Goal: Information Seeking & Learning: Learn about a topic

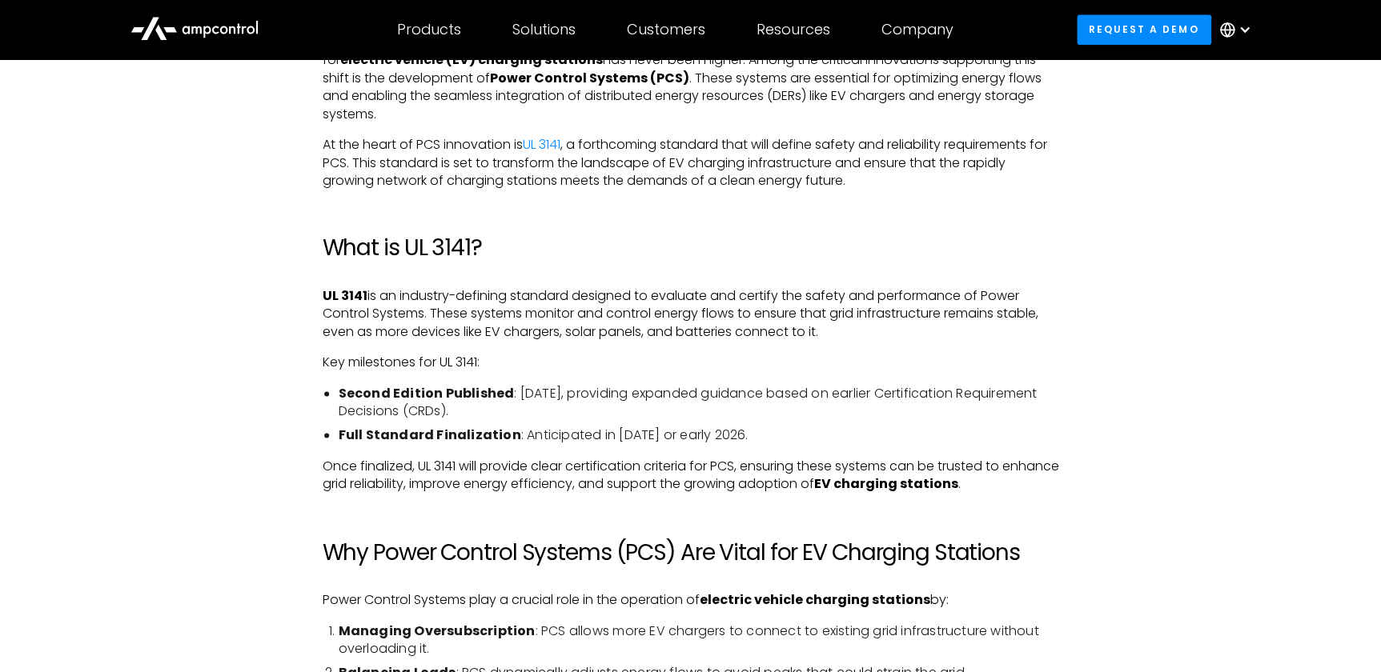
scroll to position [1018, 0]
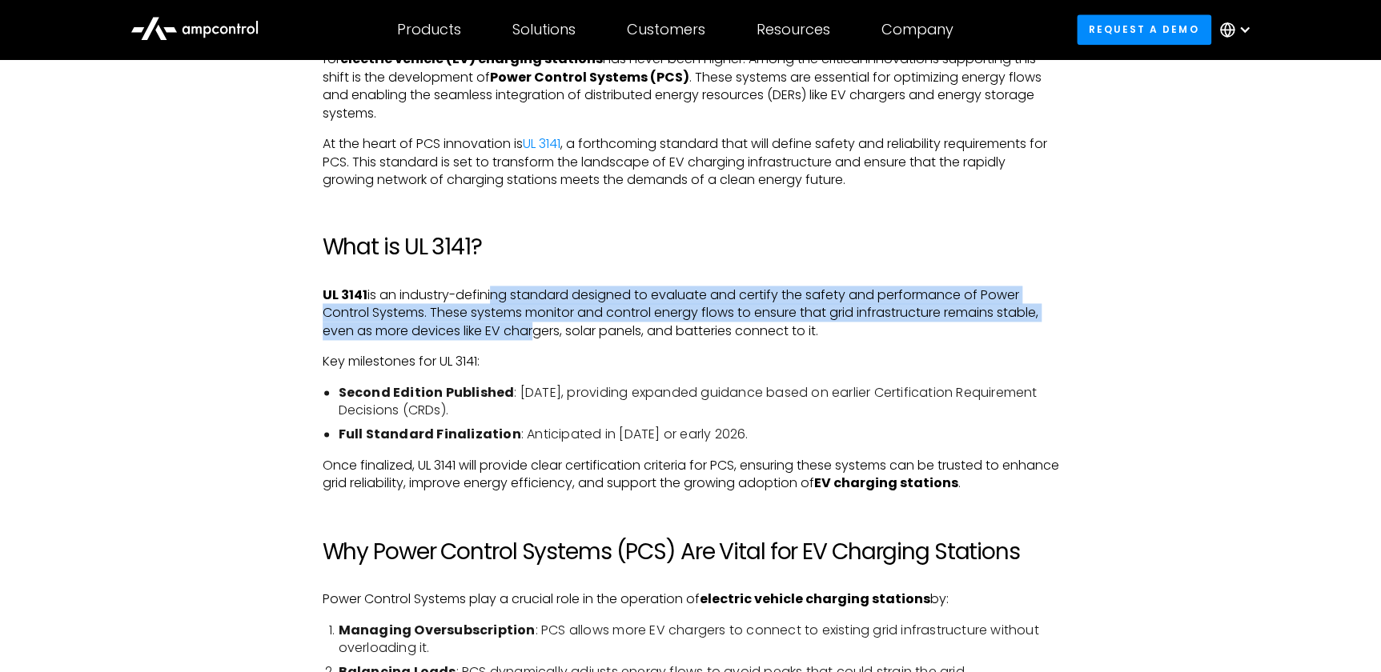
drag, startPoint x: 492, startPoint y: 264, endPoint x: 539, endPoint y: 343, distance: 91.6
drag, startPoint x: 531, startPoint y: 292, endPoint x: 547, endPoint y: 344, distance: 54.4
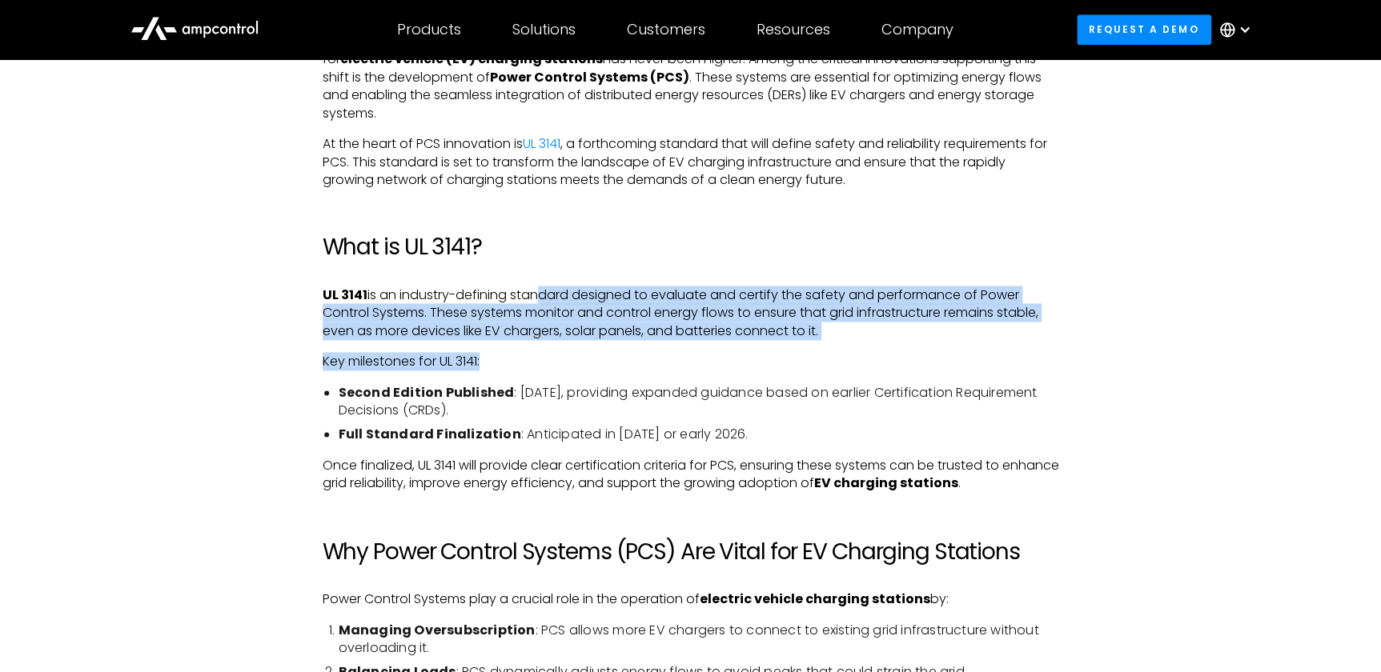
drag, startPoint x: 527, startPoint y: 297, endPoint x: 548, endPoint y: 339, distance: 47.6
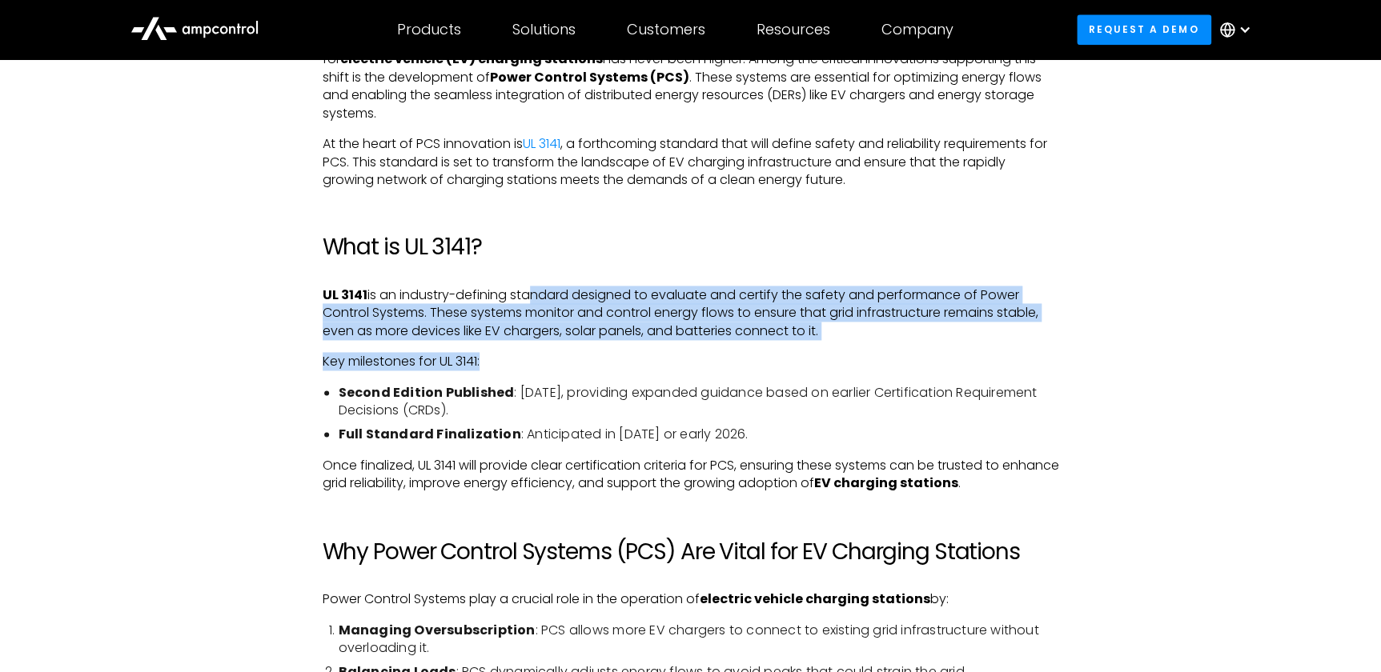
drag, startPoint x: 500, startPoint y: 289, endPoint x: 521, endPoint y: 347, distance: 61.3
drag, startPoint x: 526, startPoint y: 303, endPoint x: 533, endPoint y: 358, distance: 55.7
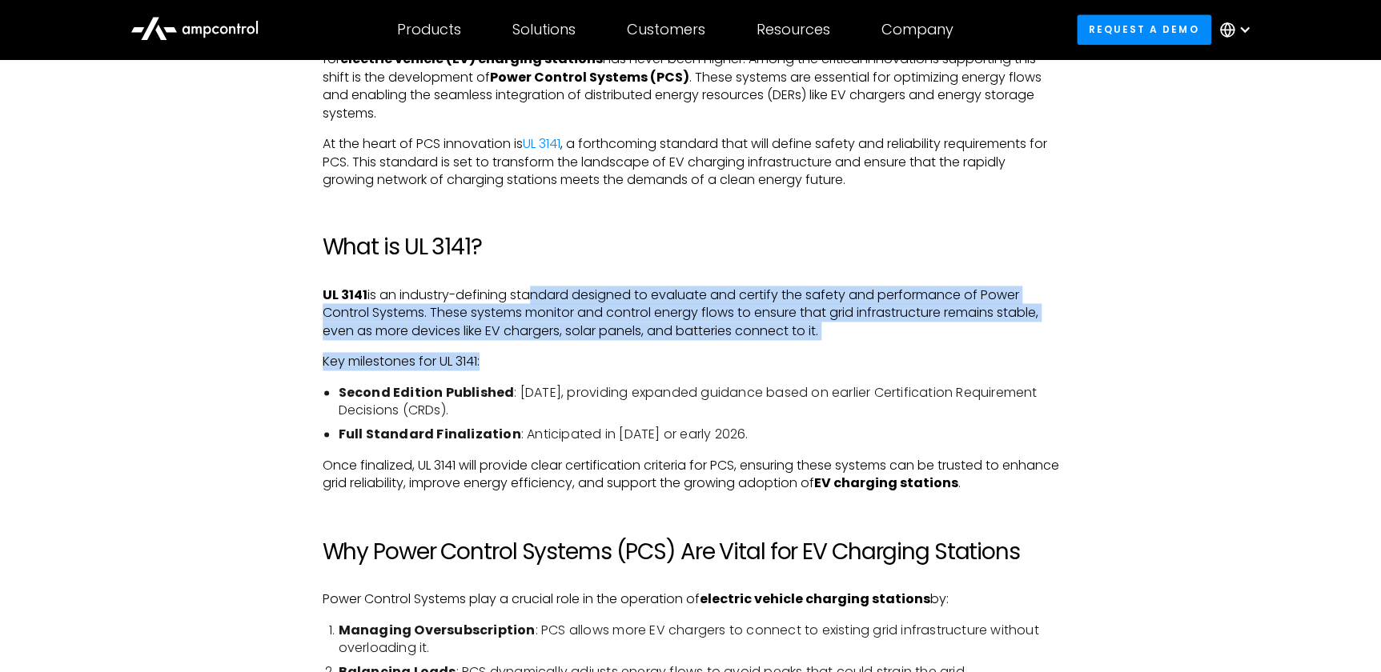
drag, startPoint x: 533, startPoint y: 358, endPoint x: 533, endPoint y: 345, distance: 12.8
click at [533, 358] on p "Key milestones for UL 3141:" at bounding box center [691, 362] width 736 height 18
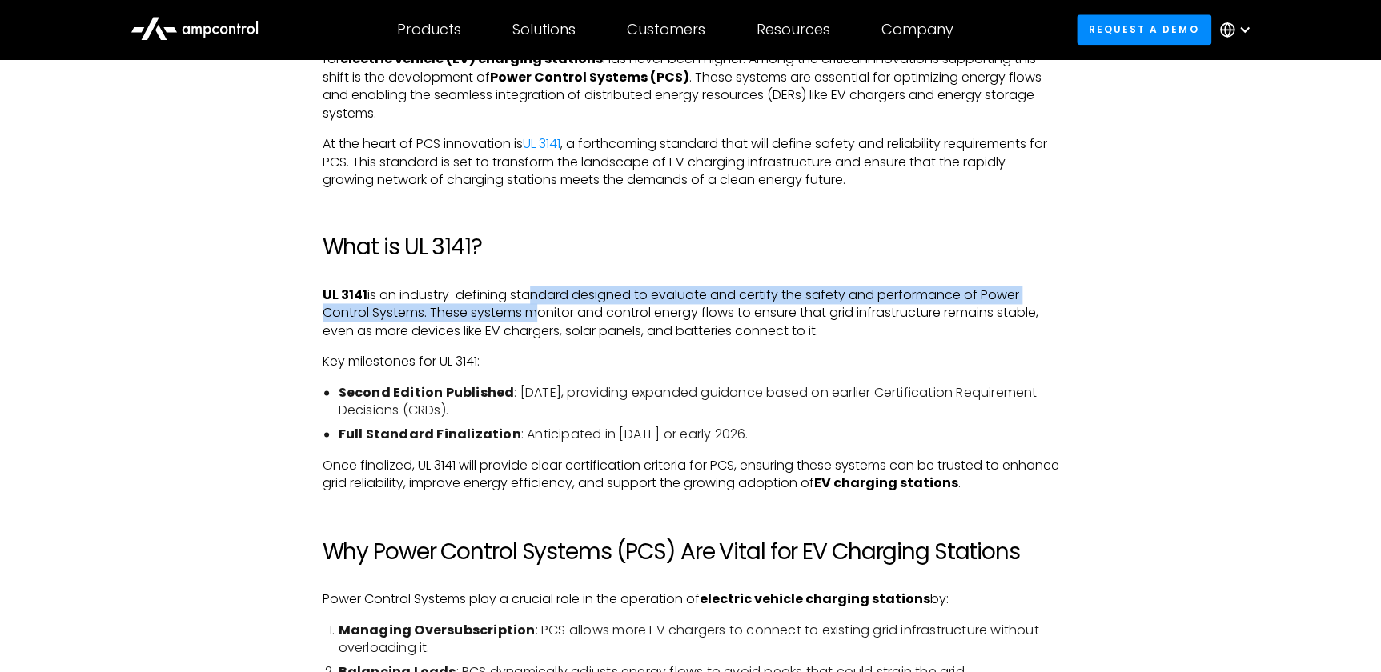
drag, startPoint x: 525, startPoint y: 298, endPoint x: 532, endPoint y: 343, distance: 45.4
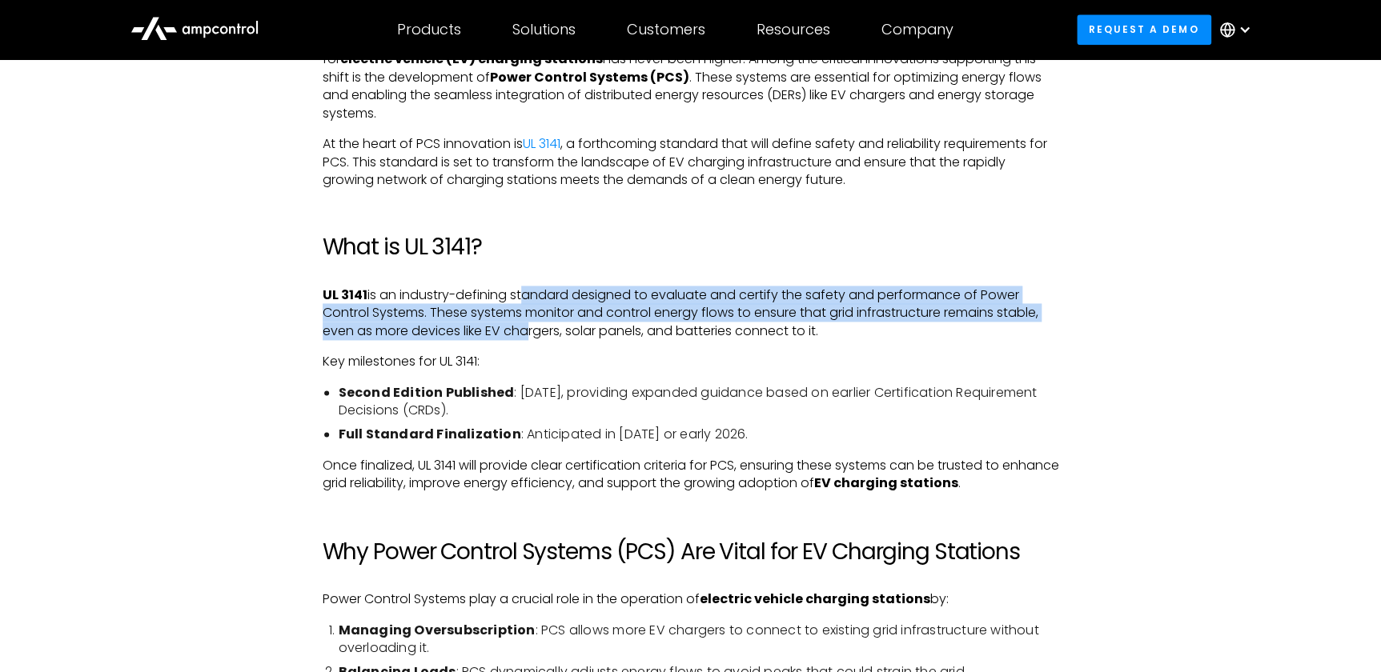
drag, startPoint x: 522, startPoint y: 300, endPoint x: 527, endPoint y: 347, distance: 47.5
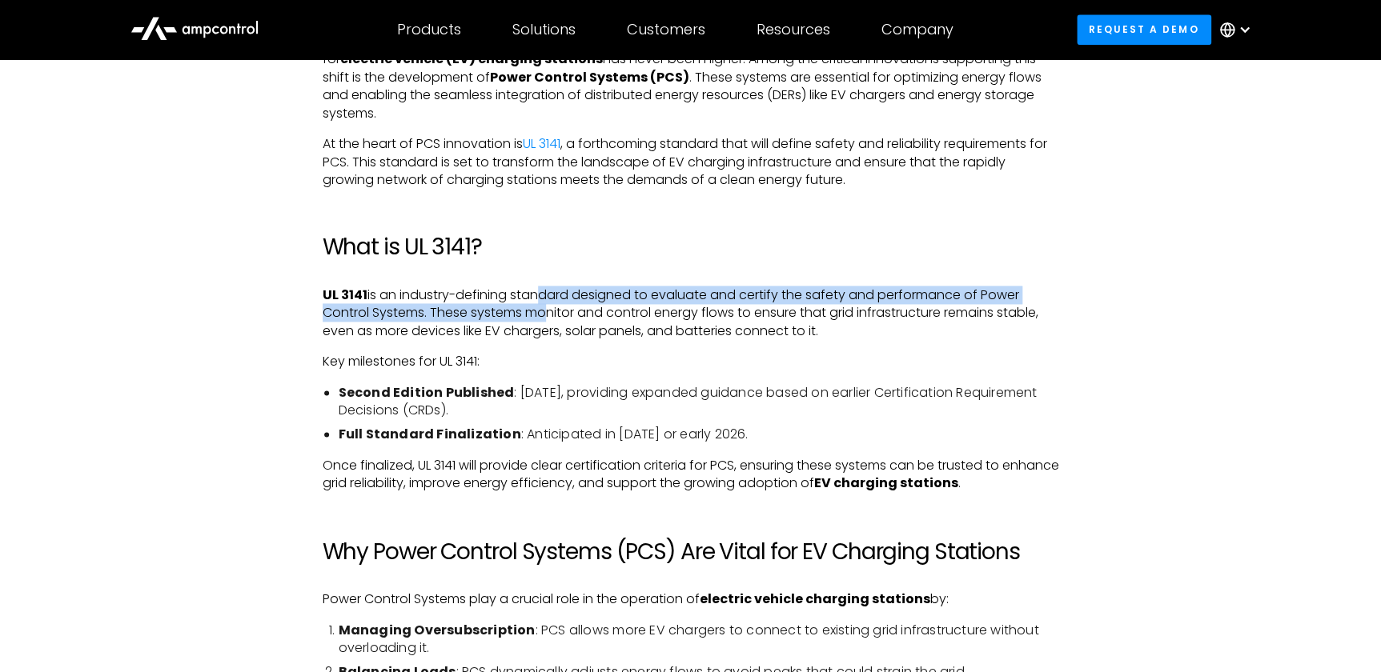
drag, startPoint x: 531, startPoint y: 295, endPoint x: 538, endPoint y: 343, distance: 48.4
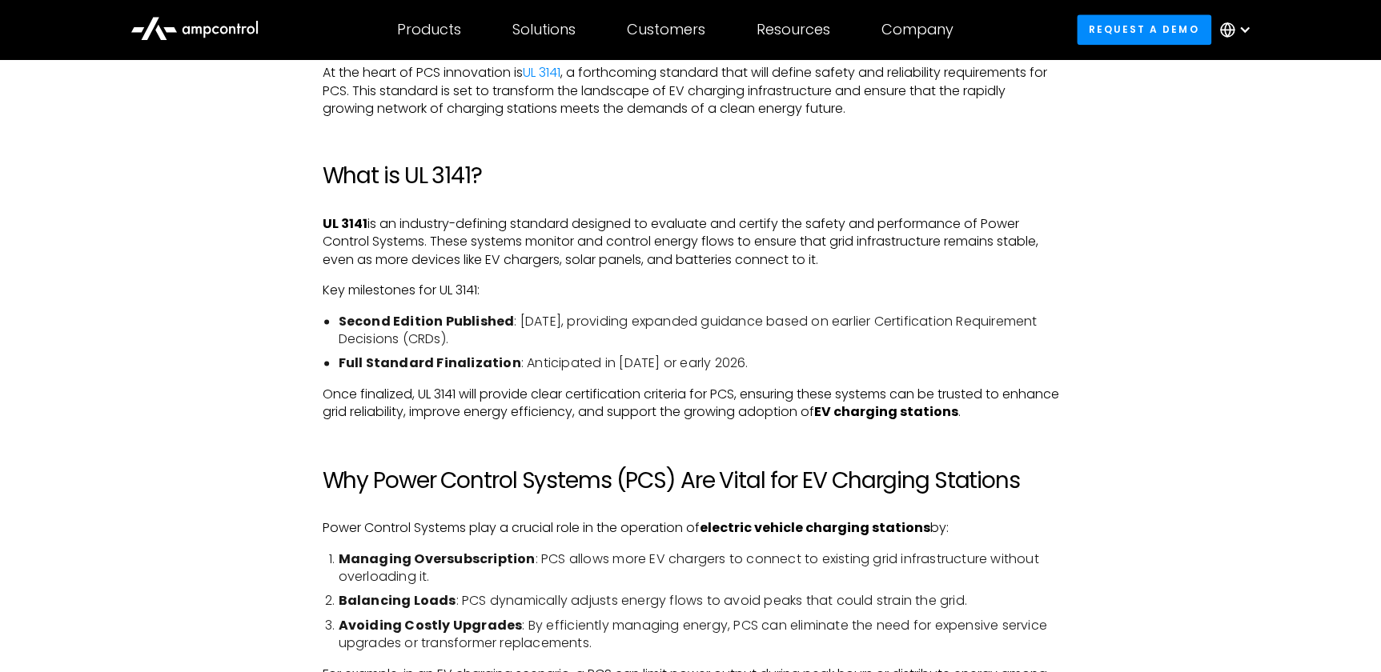
scroll to position [1382, 0]
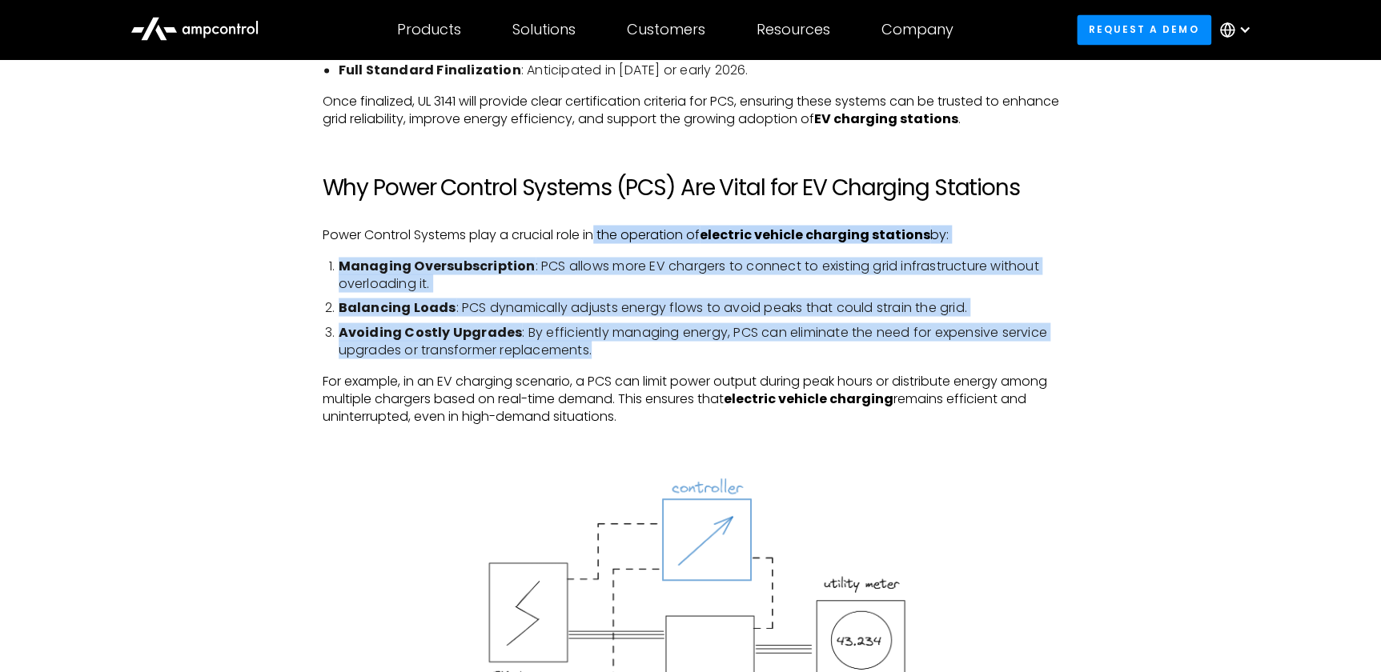
drag, startPoint x: 627, startPoint y: 335, endPoint x: 642, endPoint y: 363, distance: 31.9
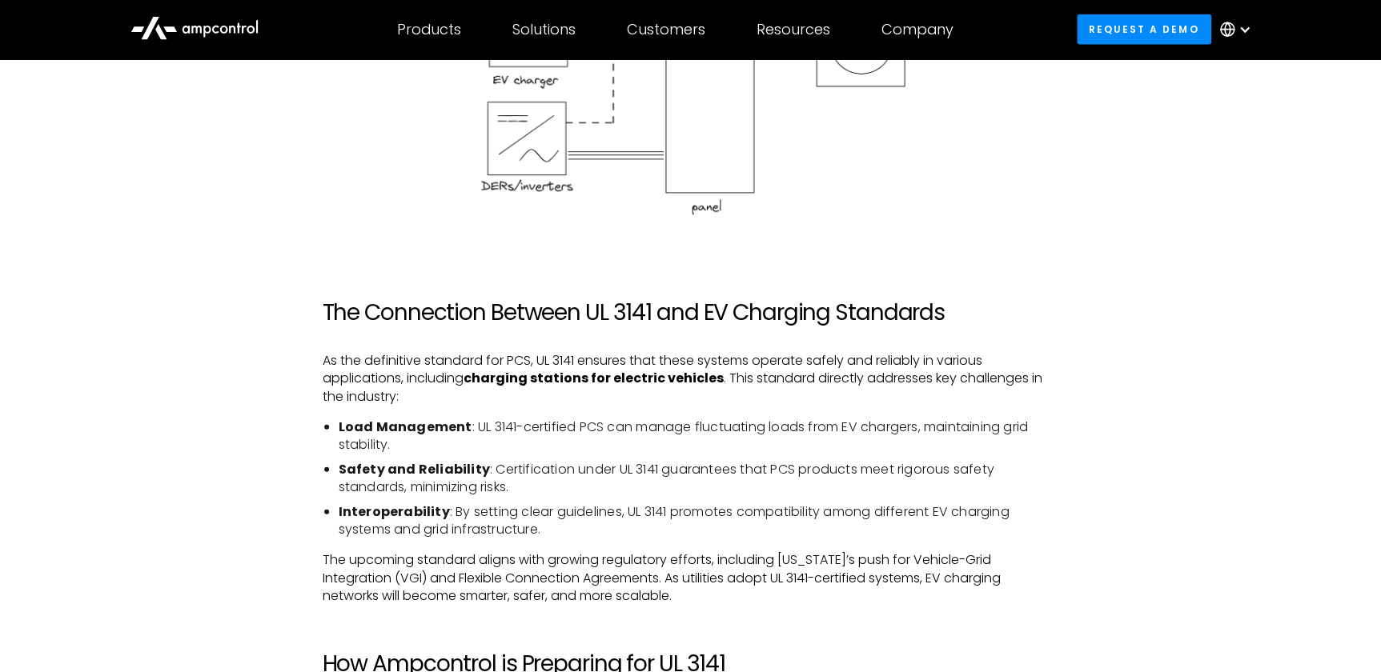
scroll to position [2110, 0]
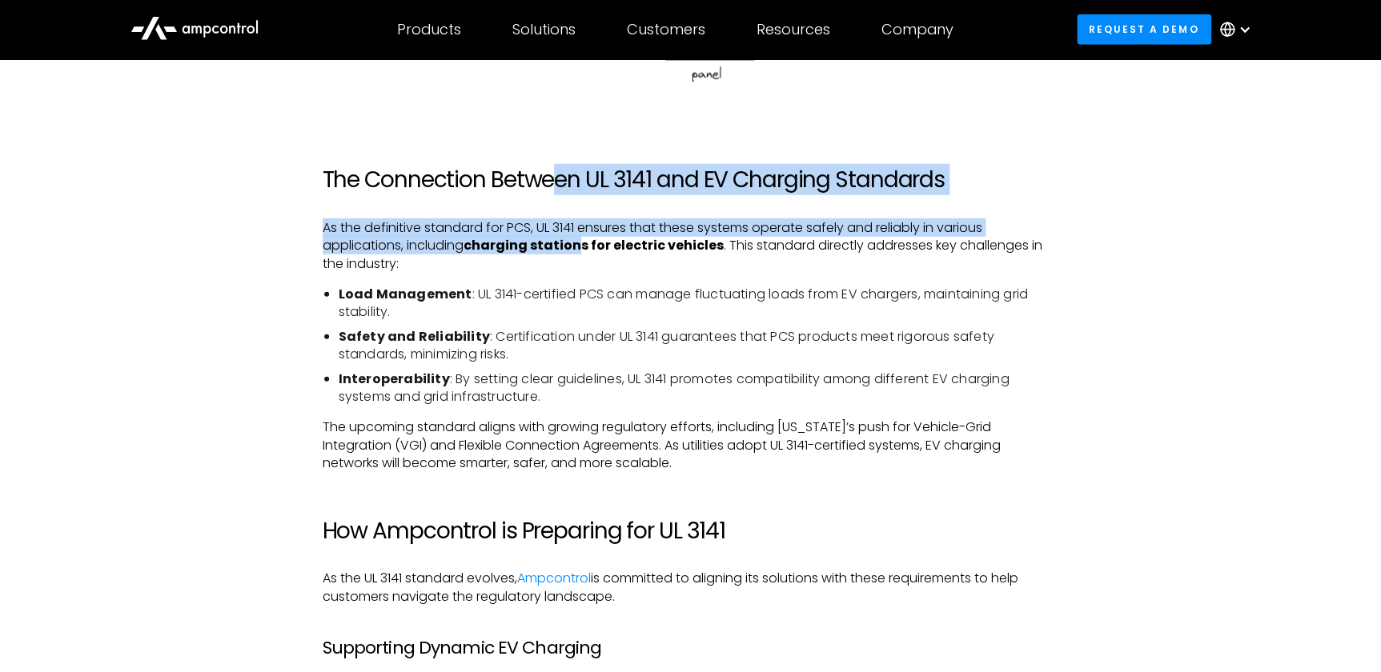
drag, startPoint x: 549, startPoint y: 190, endPoint x: 584, endPoint y: 267, distance: 84.5
click at [584, 267] on div "Introduction: The Role of UL 3141 in EV Charging and Electric Vehicle Infrastru…" at bounding box center [691, 388] width 736 height 3053
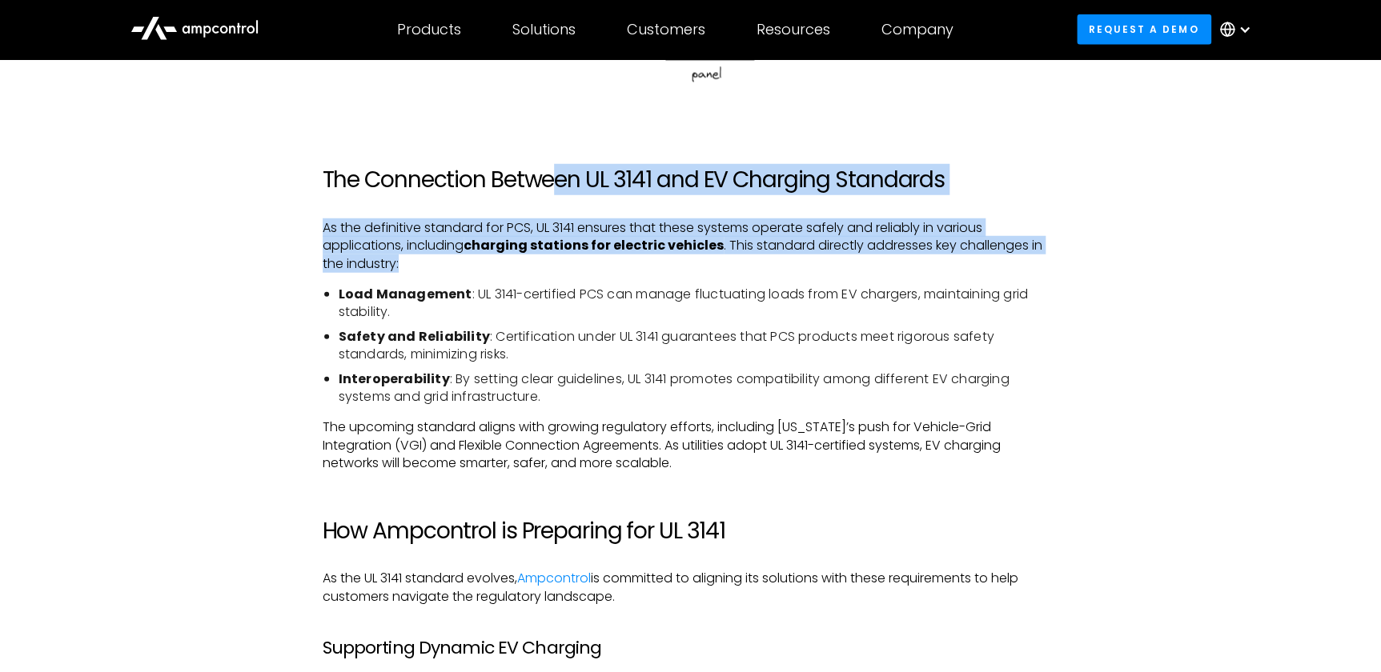
click at [586, 271] on p "As the definitive standard for PCS, UL 3141 ensures that these systems operate …" at bounding box center [691, 246] width 736 height 54
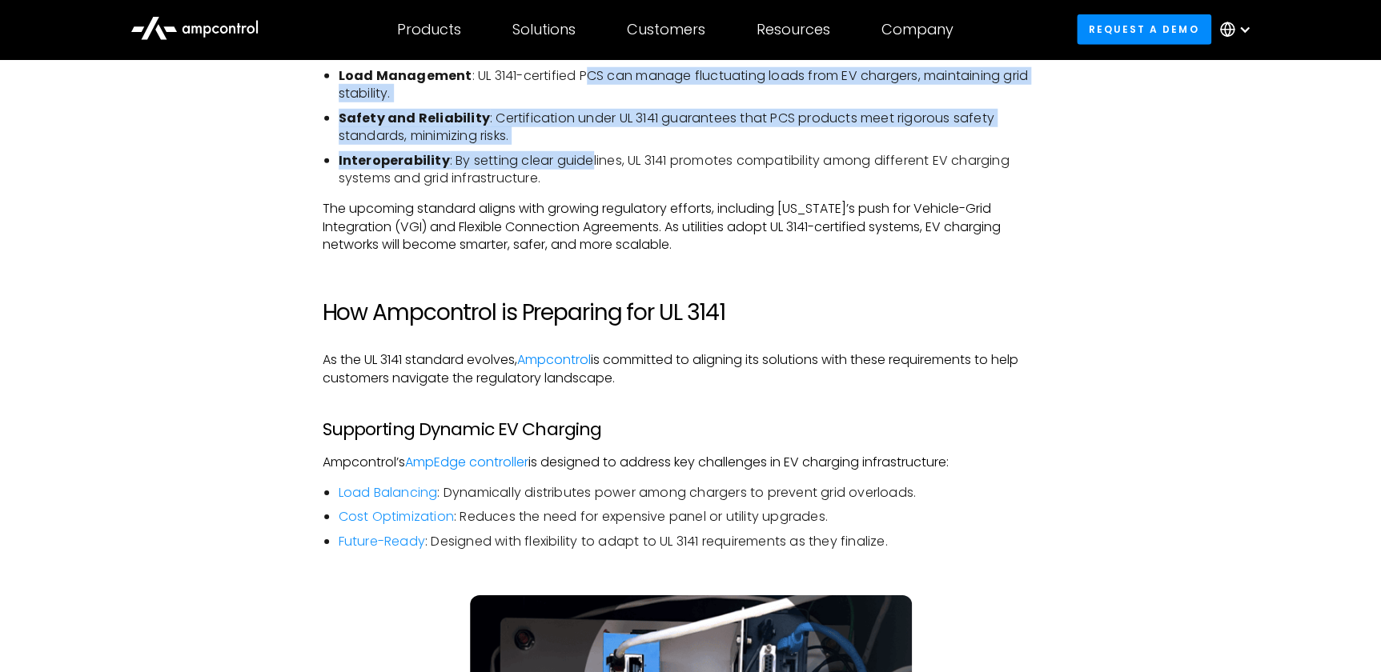
drag, startPoint x: 580, startPoint y: 73, endPoint x: 591, endPoint y: 175, distance: 103.1
click at [591, 175] on ul "Load Management : UL 3141-certified PCS can manage fluctuating loads from EV ch…" at bounding box center [691, 127] width 736 height 120
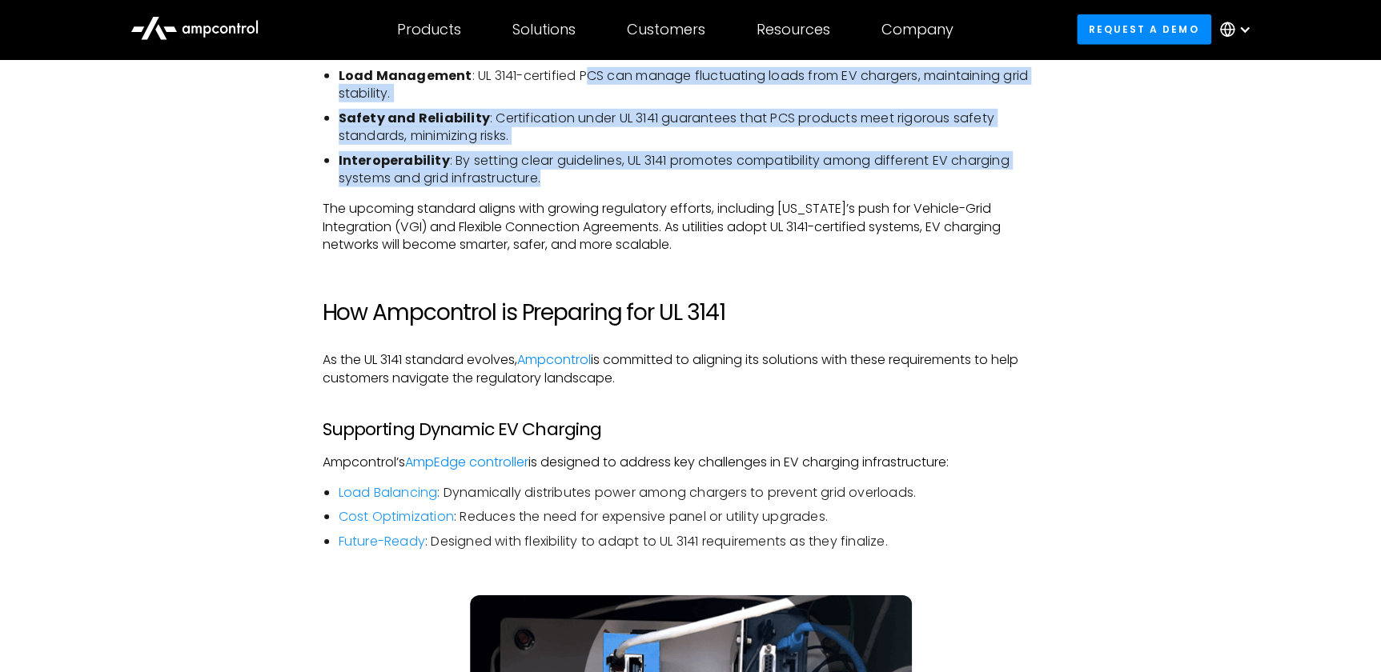
click at [592, 178] on li "Interoperability : By setting clear guidelines, UL 3141 promotes compatibility …" at bounding box center [699, 170] width 720 height 36
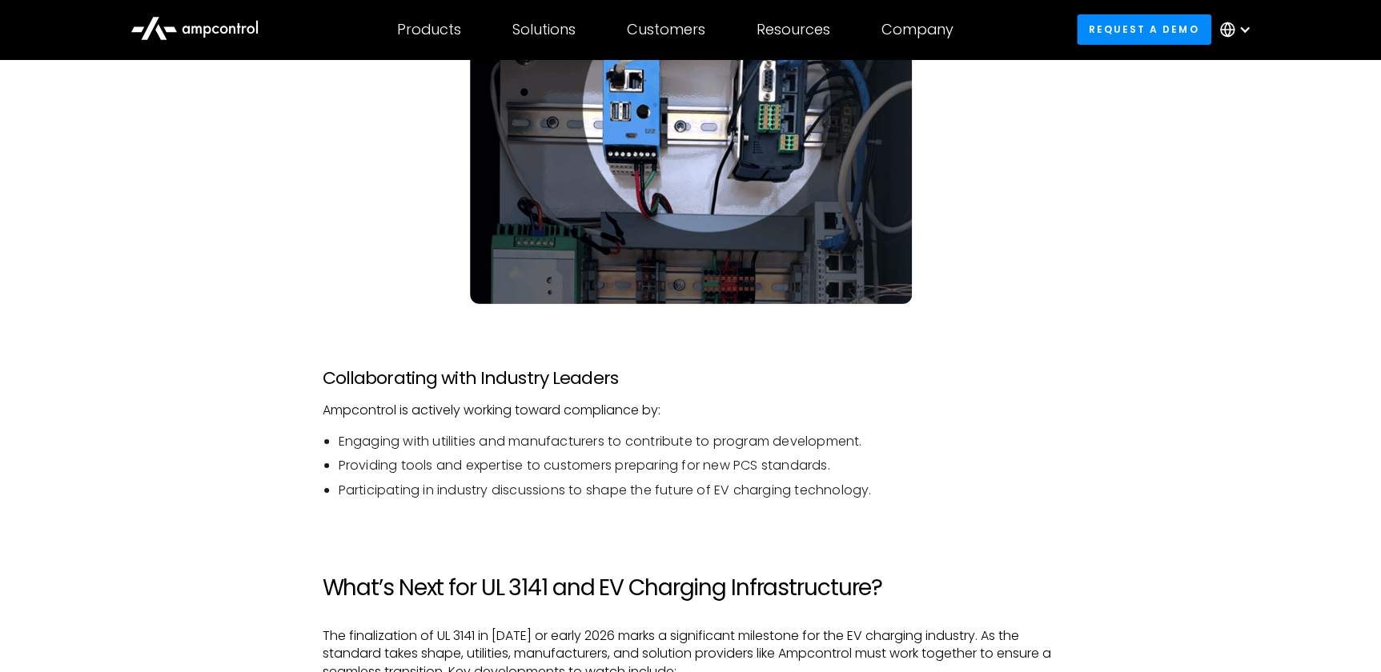
scroll to position [3274, 0]
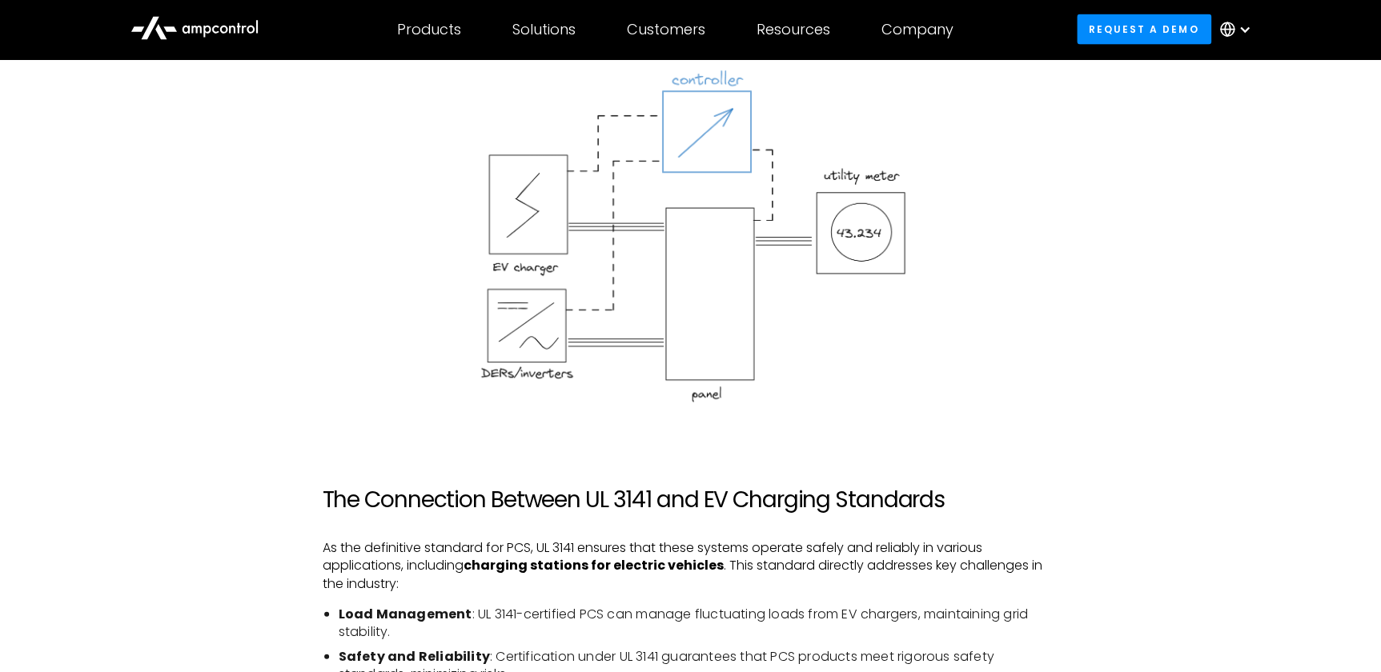
scroll to position [1947, 0]
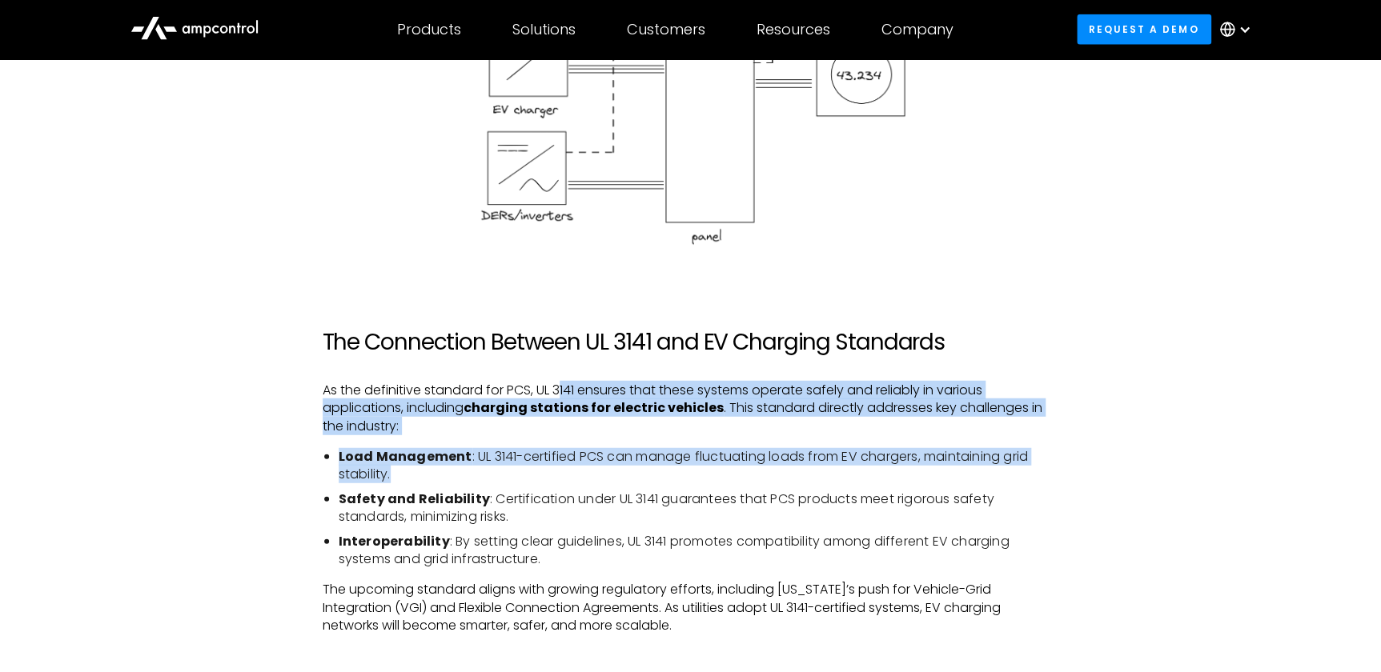
drag, startPoint x: 562, startPoint y: 367, endPoint x: 590, endPoint y: 466, distance: 102.4
click at [590, 466] on div "Introduction: The Role of UL 3141 in EV Charging and Electric Vehicle Infrastru…" at bounding box center [691, 550] width 736 height 3053
drag, startPoint x: 590, startPoint y: 466, endPoint x: 593, endPoint y: 447, distance: 18.7
click at [590, 466] on li "Load Management : UL 3141-certified PCS can manage fluctuating loads from EV ch…" at bounding box center [699, 466] width 720 height 36
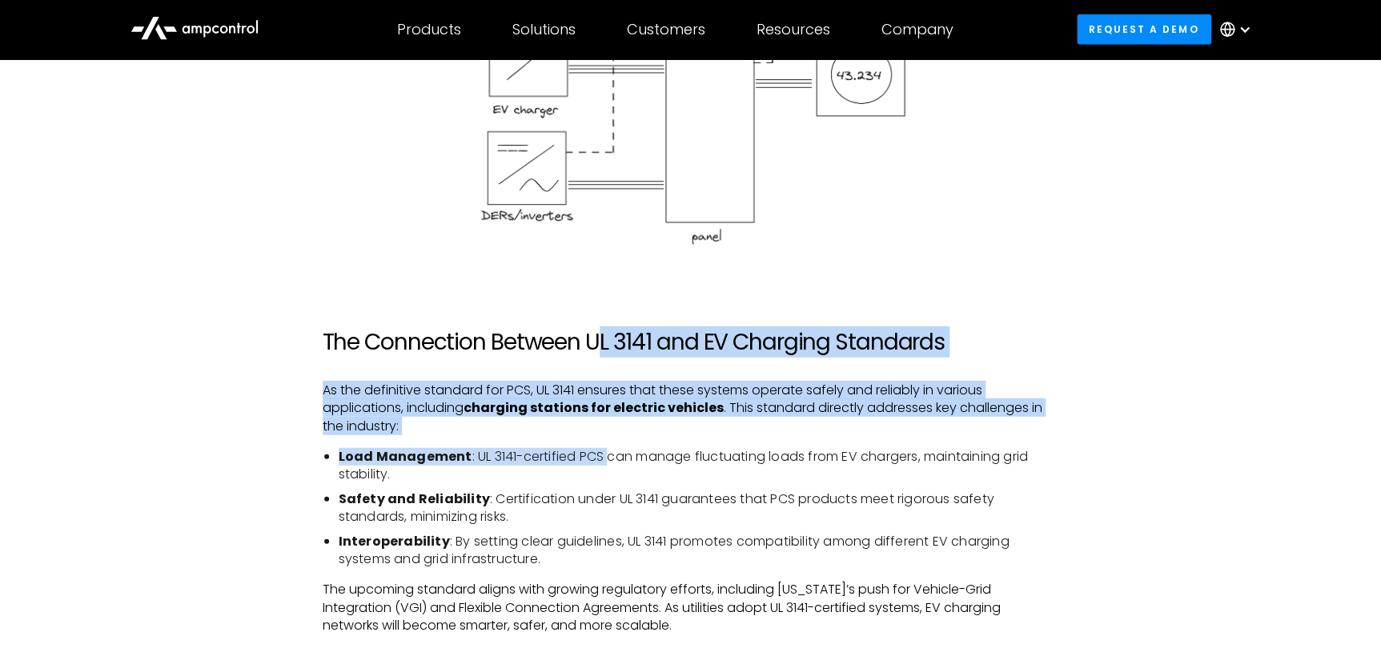
drag, startPoint x: 598, startPoint y: 346, endPoint x: 602, endPoint y: 455, distance: 109.7
click at [602, 455] on div "Introduction: The Role of UL 3141 in EV Charging and Electric Vehicle Infrastru…" at bounding box center [691, 550] width 736 height 3053
click at [602, 455] on li "Load Management : UL 3141-certified PCS can manage fluctuating loads from EV ch…" at bounding box center [699, 466] width 720 height 36
drag, startPoint x: 589, startPoint y: 341, endPoint x: 599, endPoint y: 457, distance: 116.5
click at [599, 457] on div "Introduction: The Role of UL 3141 in EV Charging and Electric Vehicle Infrastru…" at bounding box center [691, 550] width 736 height 3053
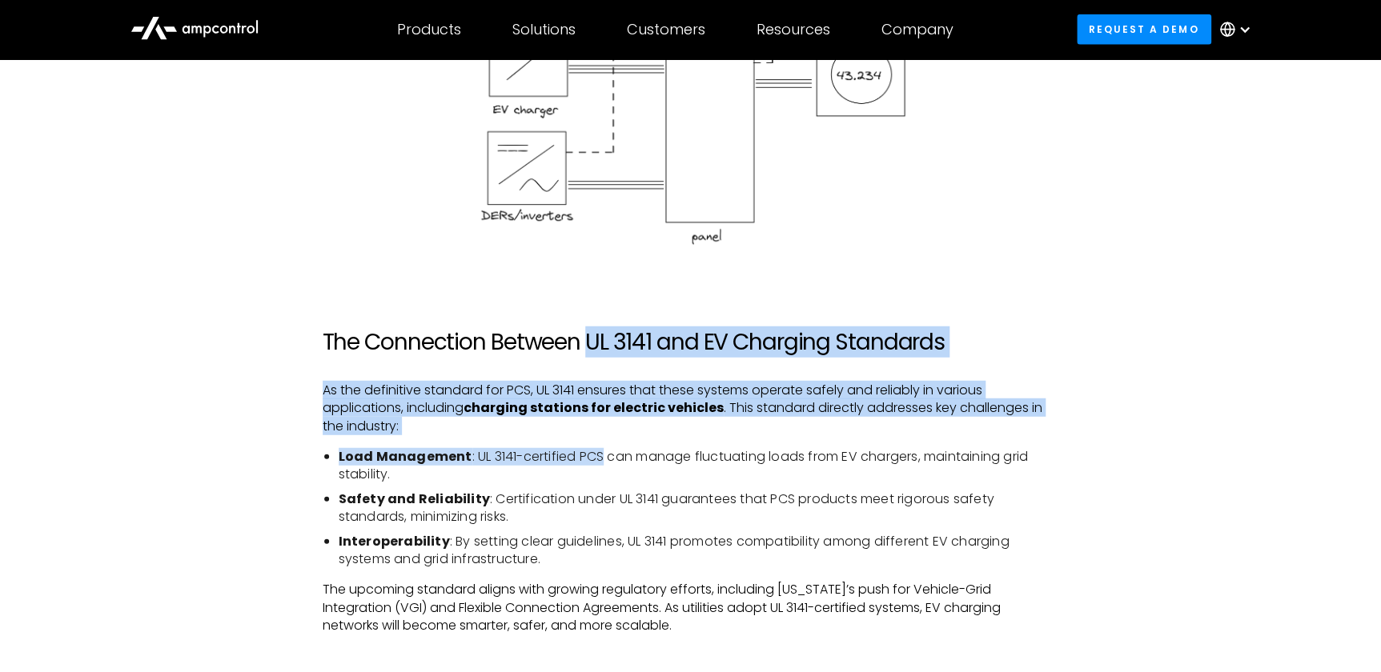
click at [599, 457] on li "Load Management : UL 3141-certified PCS can manage fluctuating loads from EV ch…" at bounding box center [699, 466] width 720 height 36
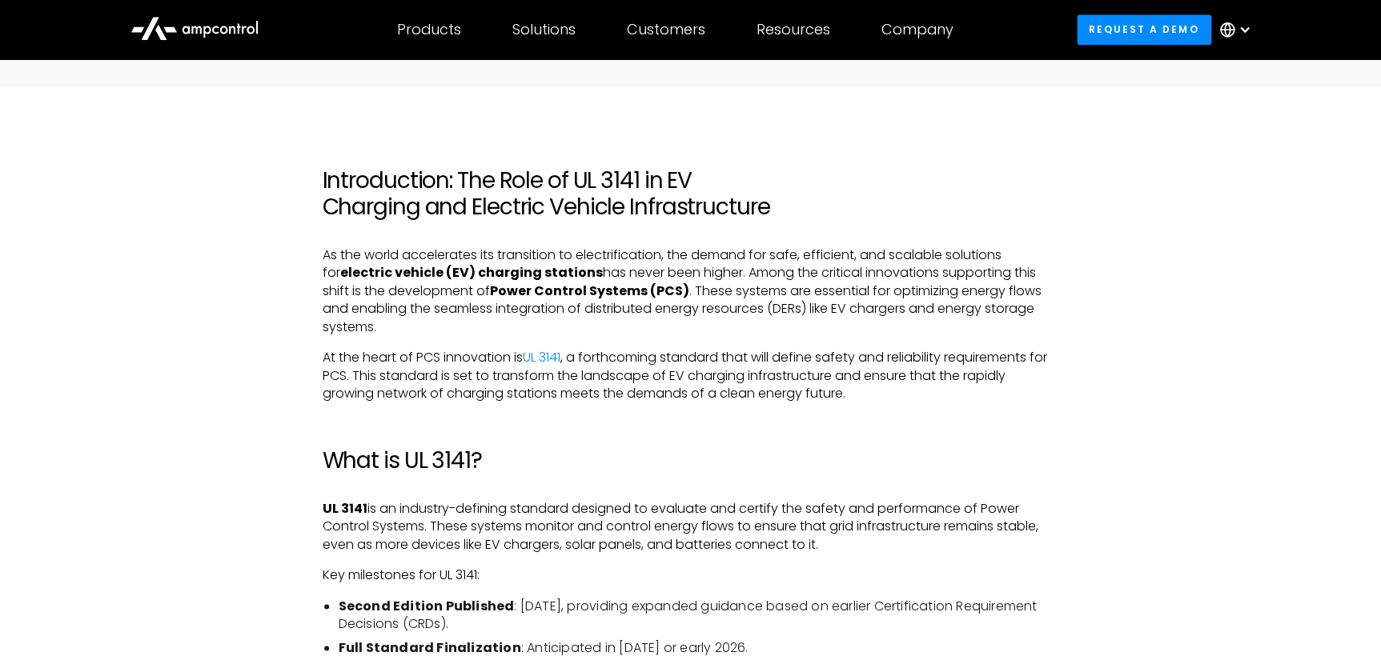
scroll to position [784, 0]
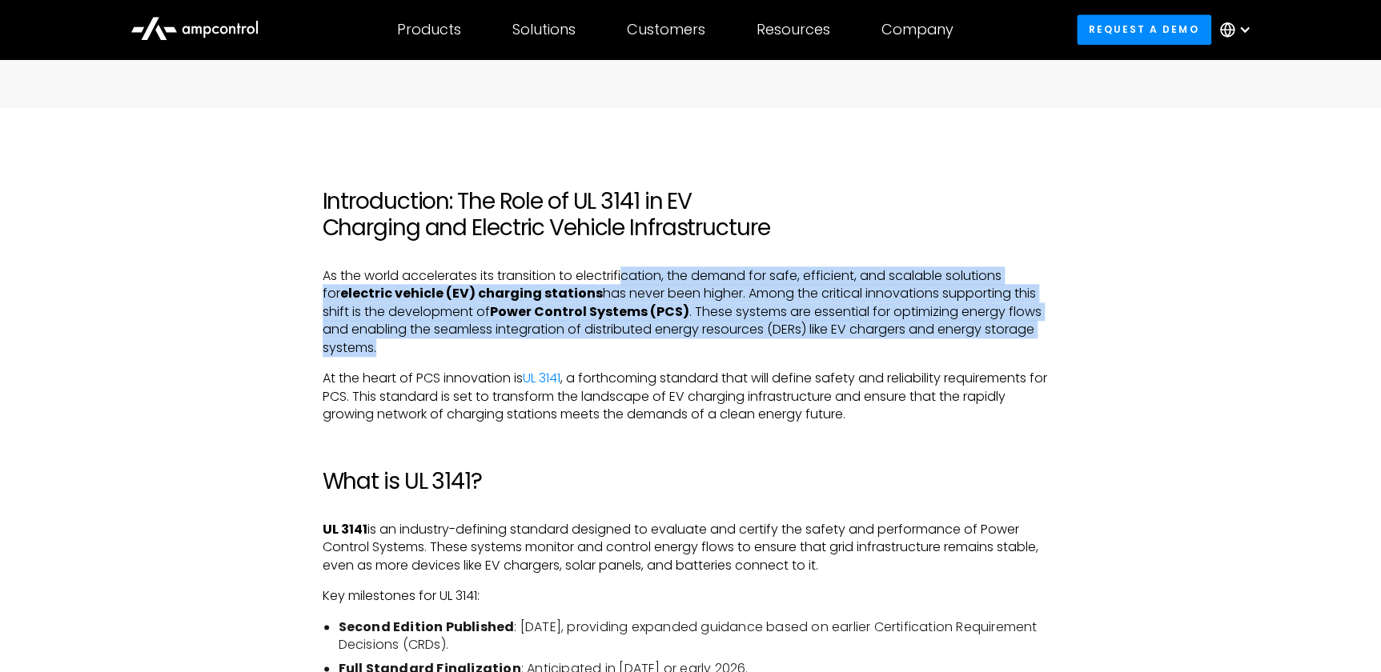
drag, startPoint x: 632, startPoint y: 276, endPoint x: 704, endPoint y: 341, distance: 96.9
click at [704, 341] on p "As the world accelerates its transition to electrification, the demand for safe…" at bounding box center [691, 312] width 736 height 90
drag, startPoint x: 690, startPoint y: 273, endPoint x: 700, endPoint y: 340, distance: 67.9
click at [700, 340] on p "As the world accelerates its transition to electrification, the demand for safe…" at bounding box center [691, 312] width 736 height 90
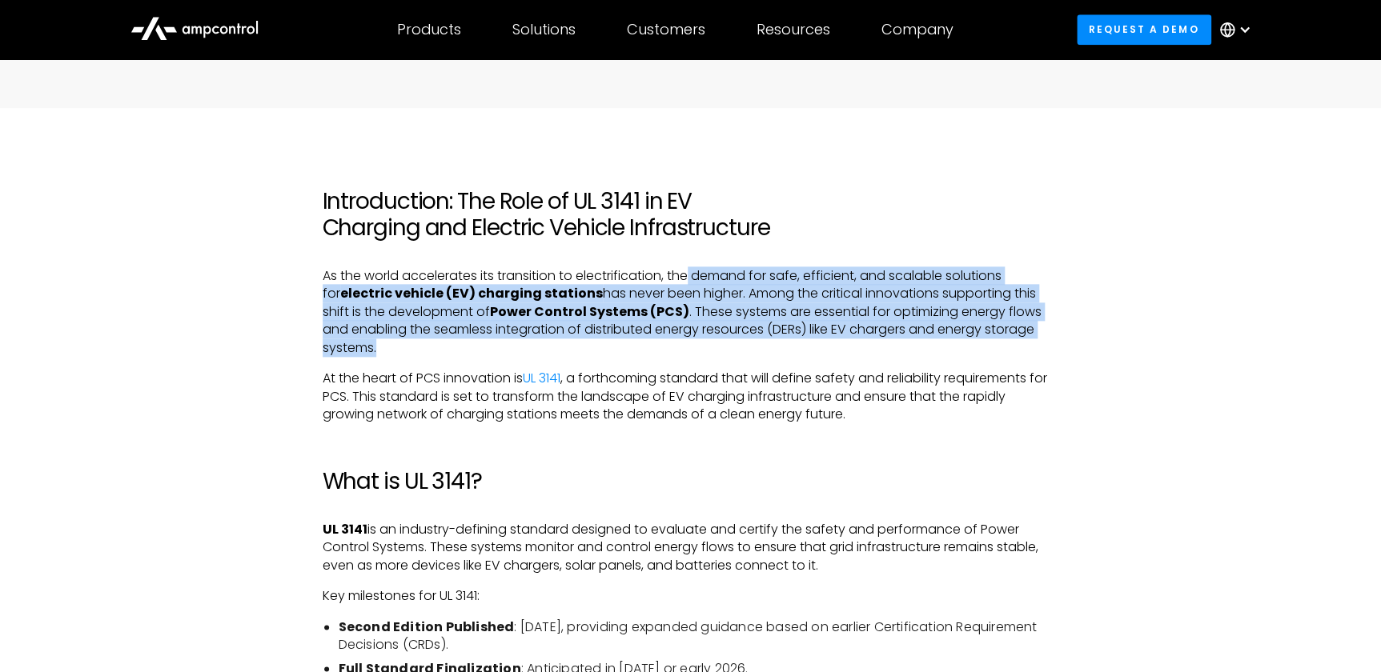
click at [700, 341] on p "As the world accelerates its transition to electrification, the demand for safe…" at bounding box center [691, 312] width 736 height 90
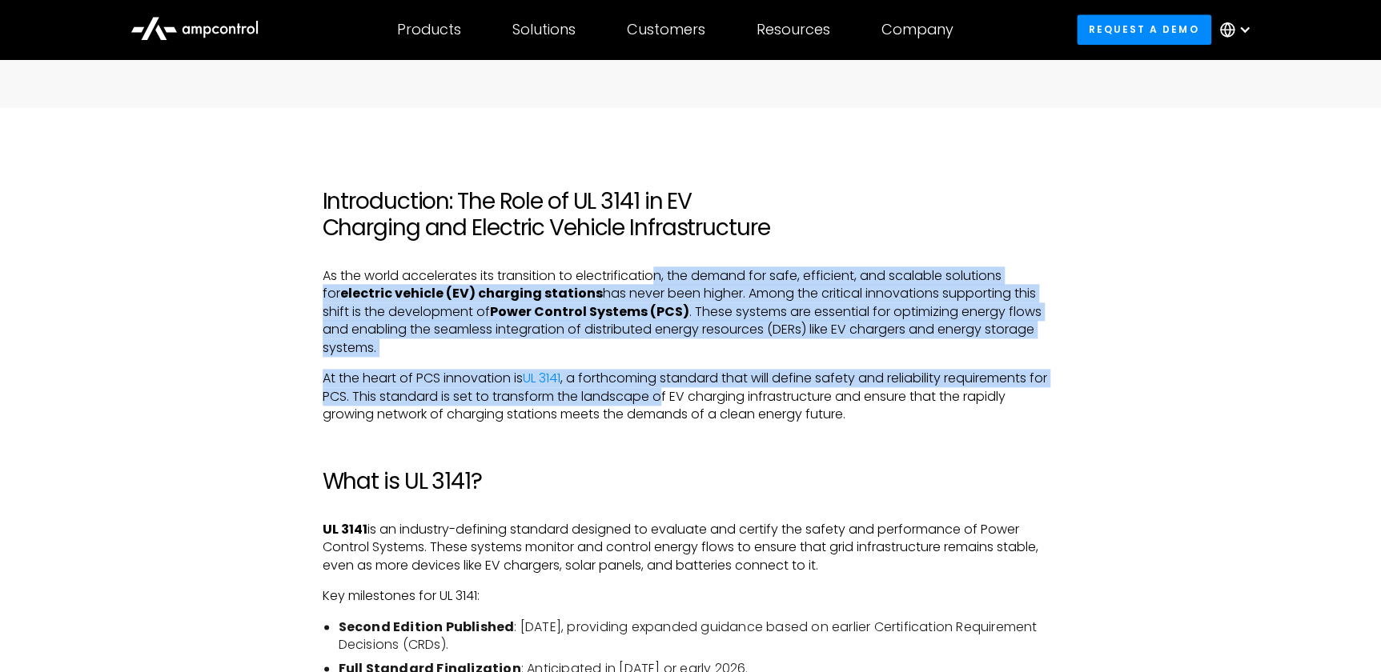
drag, startPoint x: 660, startPoint y: 279, endPoint x: 680, endPoint y: 399, distance: 122.6
click at [680, 399] on p "At the heart of PCS innovation is UL 3141 , a forthcoming standard that will de…" at bounding box center [691, 397] width 736 height 54
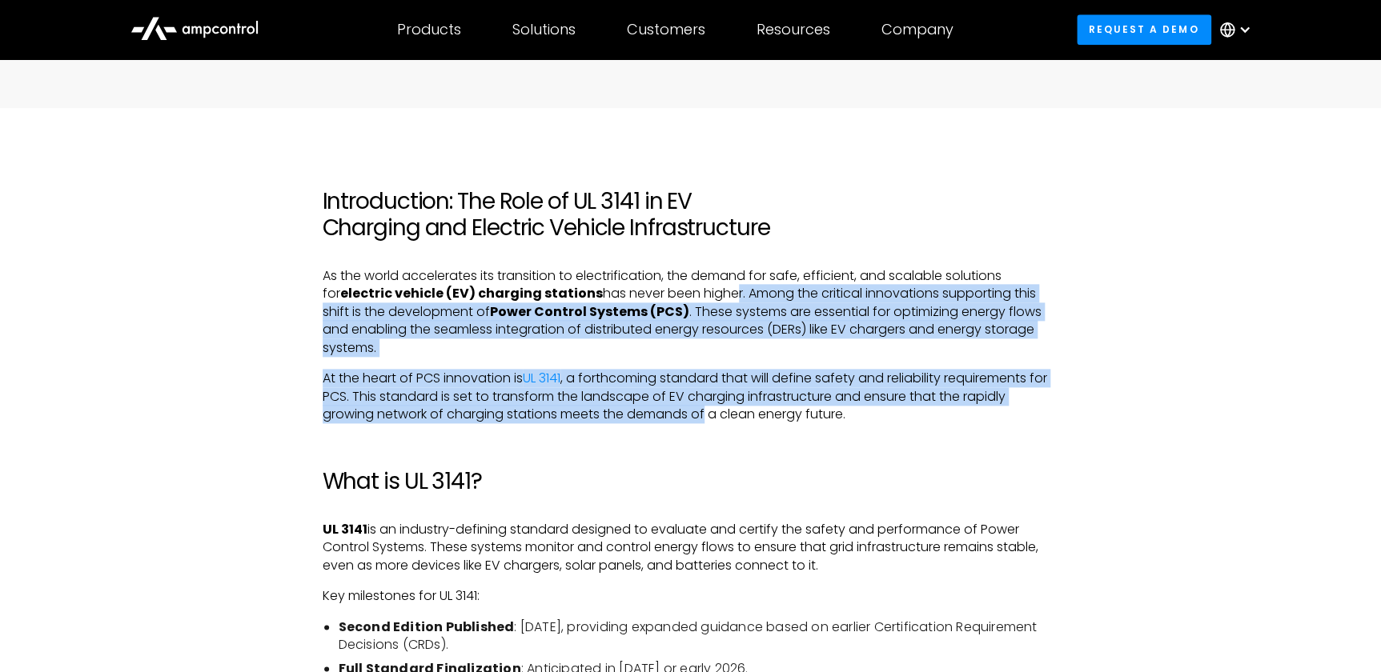
drag, startPoint x: 703, startPoint y: 287, endPoint x: 705, endPoint y: 415, distance: 127.3
click at [705, 415] on p "At the heart of PCS innovation is UL 3141 , a forthcoming standard that will de…" at bounding box center [691, 397] width 736 height 54
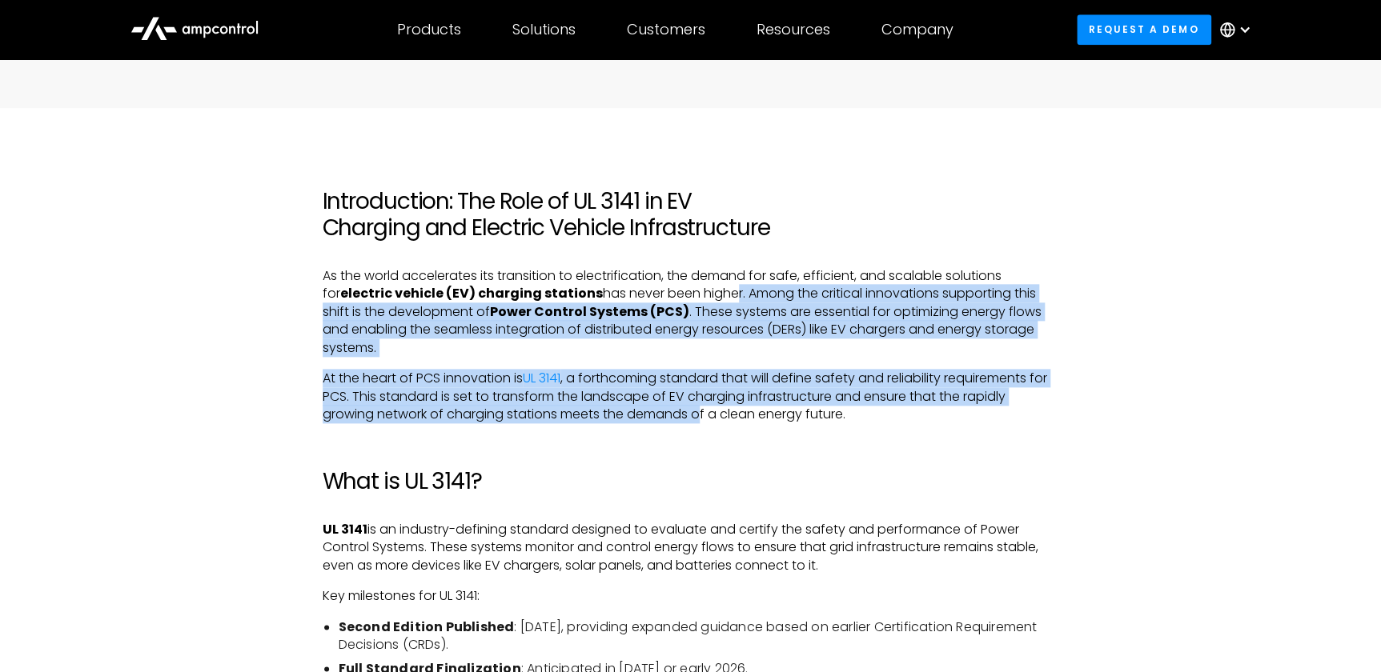
drag, startPoint x: 698, startPoint y: 408, endPoint x: 571, endPoint y: 407, distance: 127.3
click at [696, 415] on p "At the heart of PCS innovation is UL 3141 , a forthcoming standard that will de…" at bounding box center [691, 397] width 736 height 54
click at [544, 406] on p "At the heart of PCS innovation is UL 3141 , a forthcoming standard that will de…" at bounding box center [691, 397] width 736 height 54
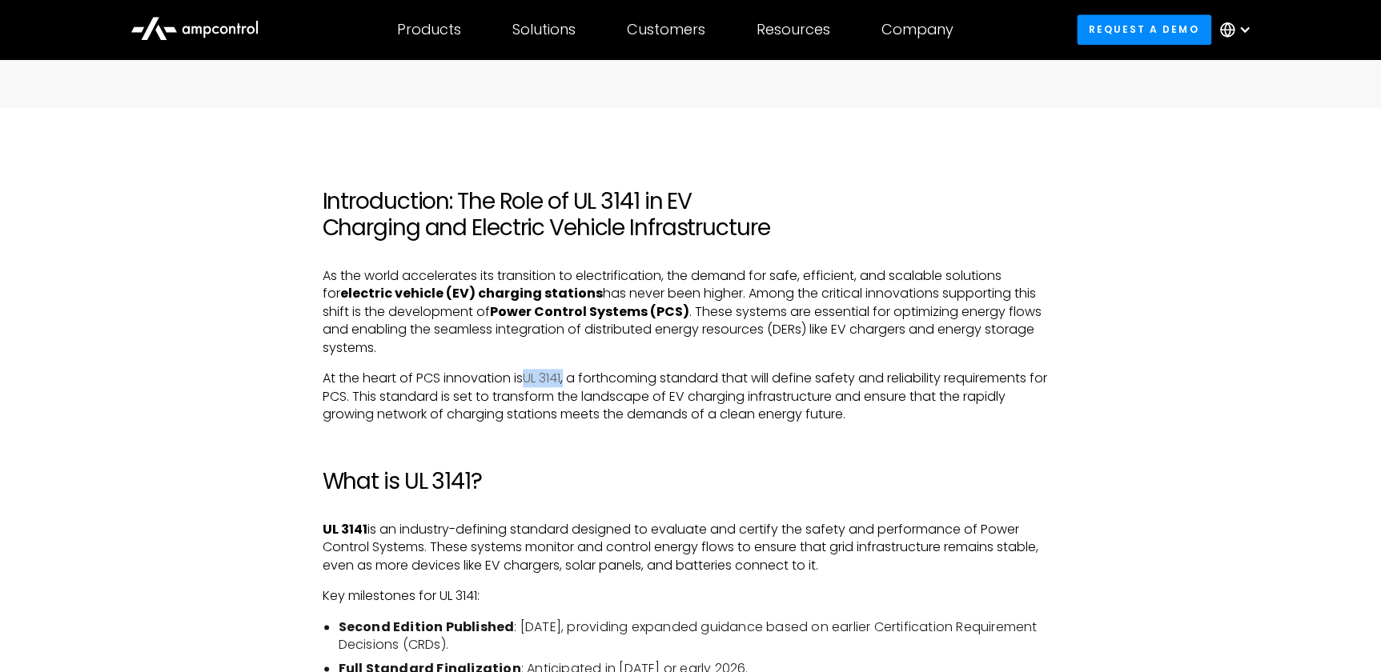
drag, startPoint x: 567, startPoint y: 379, endPoint x: 527, endPoint y: 379, distance: 40.0
click at [527, 379] on p "At the heart of PCS innovation is UL 3141 , a forthcoming standard that will de…" at bounding box center [691, 397] width 736 height 54
copy p "UL 3141 ,"
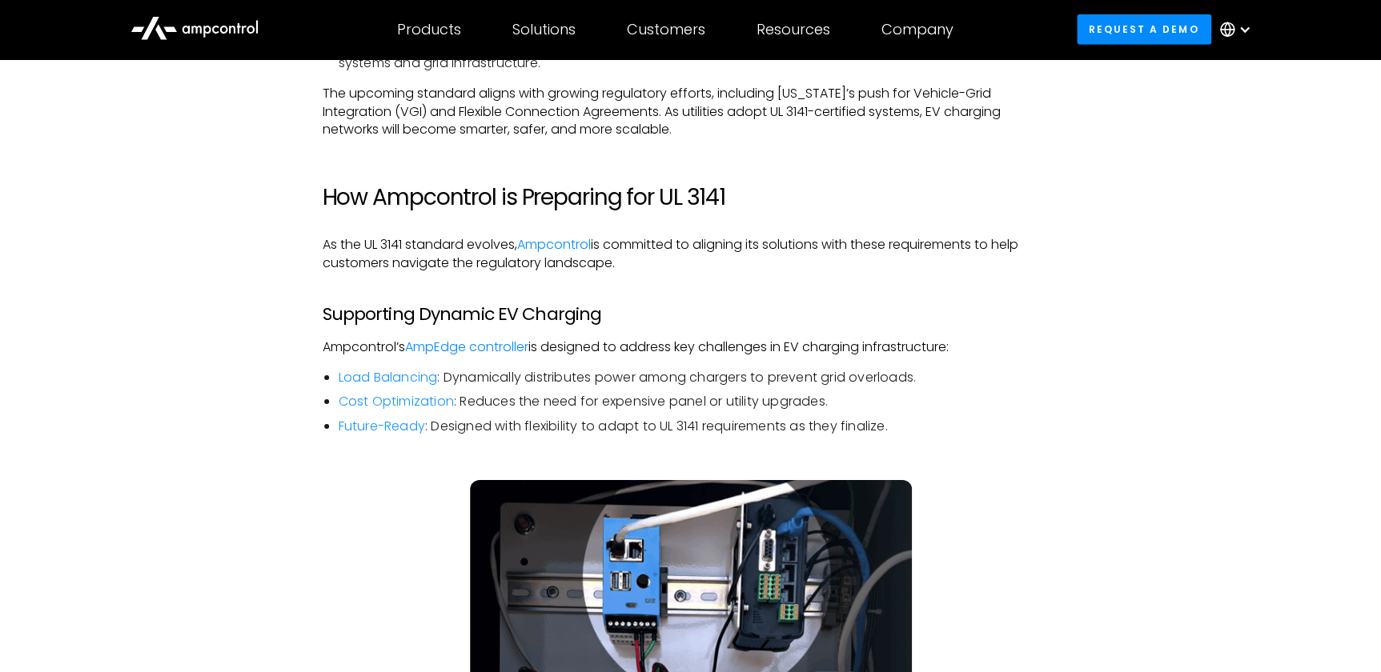
scroll to position [2473, 0]
